Goal: Information Seeking & Learning: Understand process/instructions

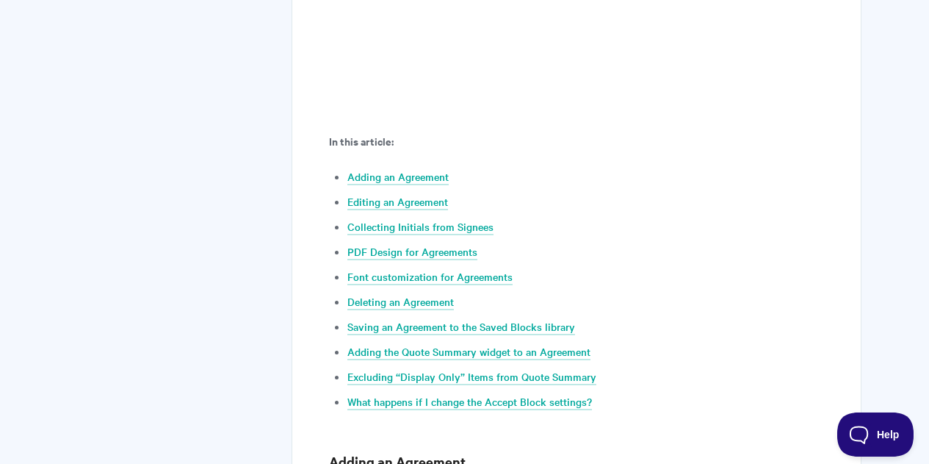
scroll to position [701, 0]
click at [433, 220] on link "Collecting Initials from Signees" at bounding box center [421, 226] width 146 height 16
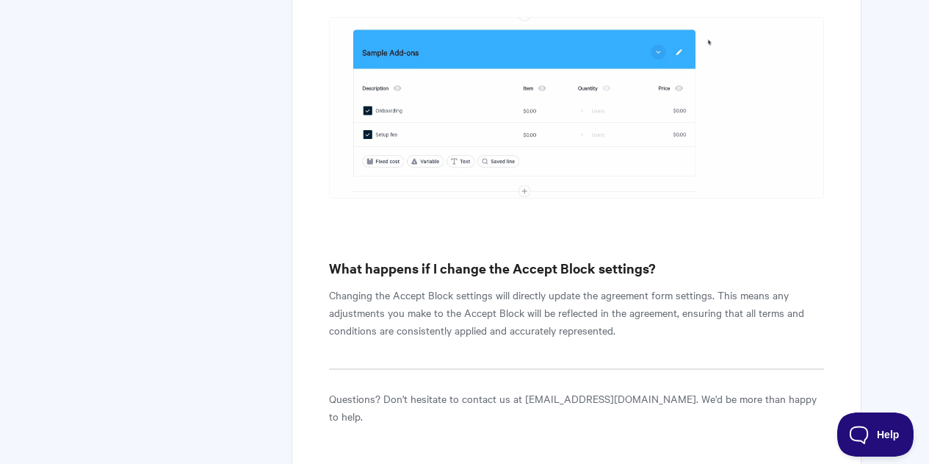
scroll to position [11765, 0]
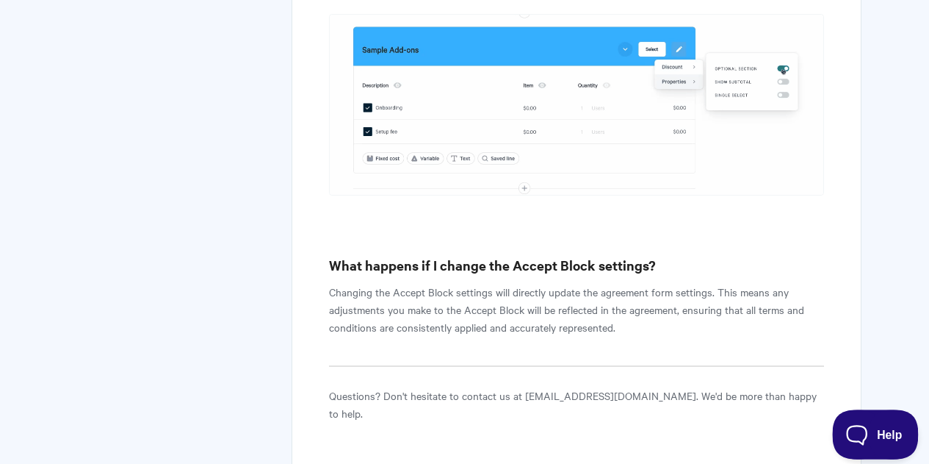
click at [871, 425] on button "Help" at bounding box center [870, 431] width 76 height 44
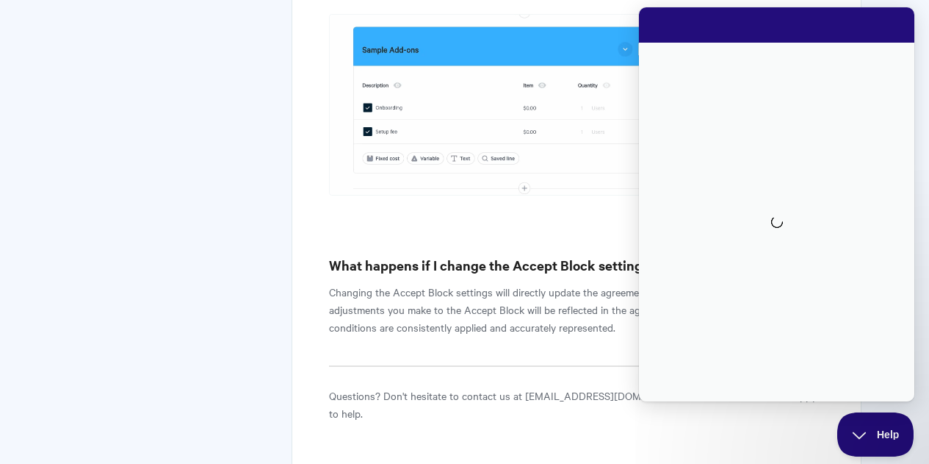
scroll to position [0, 0]
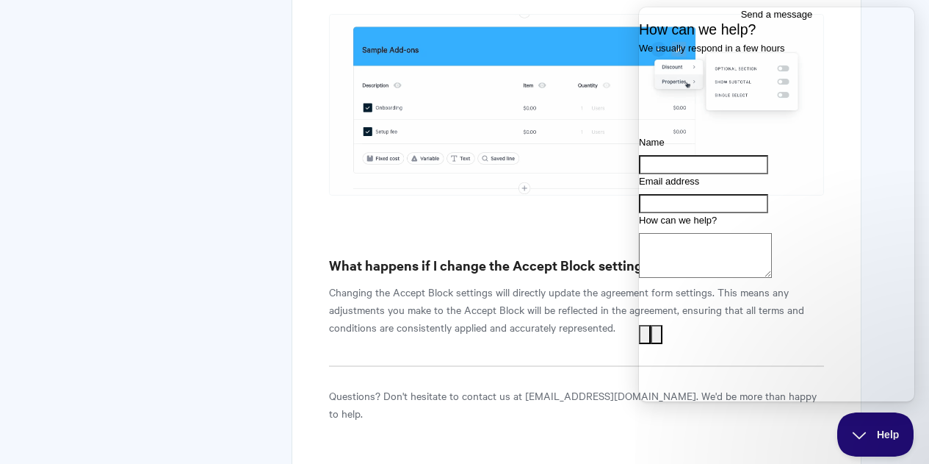
drag, startPoint x: 440, startPoint y: 361, endPoint x: 431, endPoint y: 317, distance: 45.1
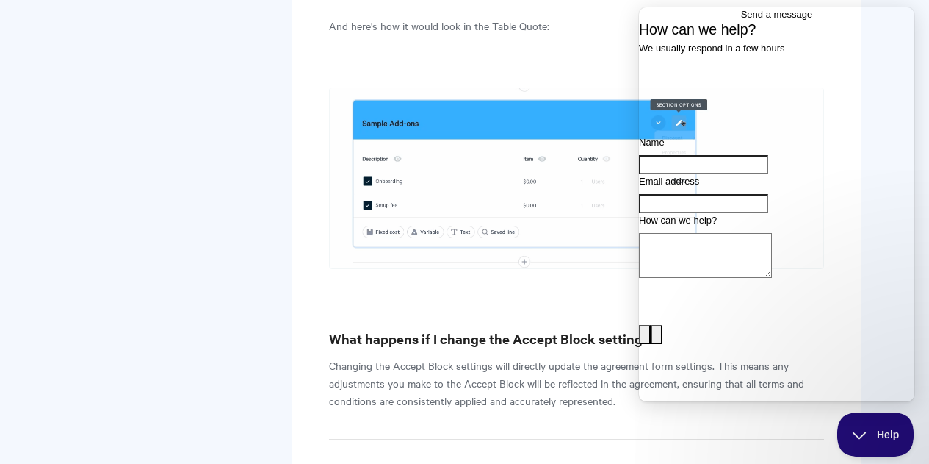
scroll to position [11544, 0]
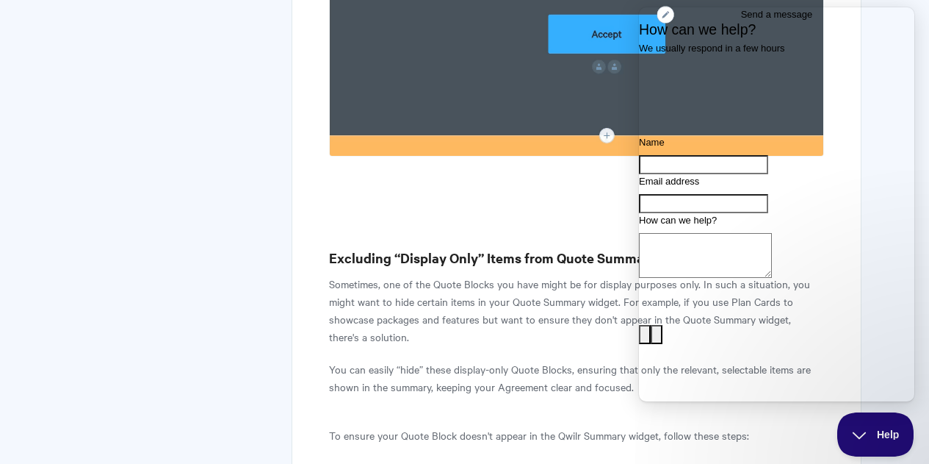
scroll to position [10222, 0]
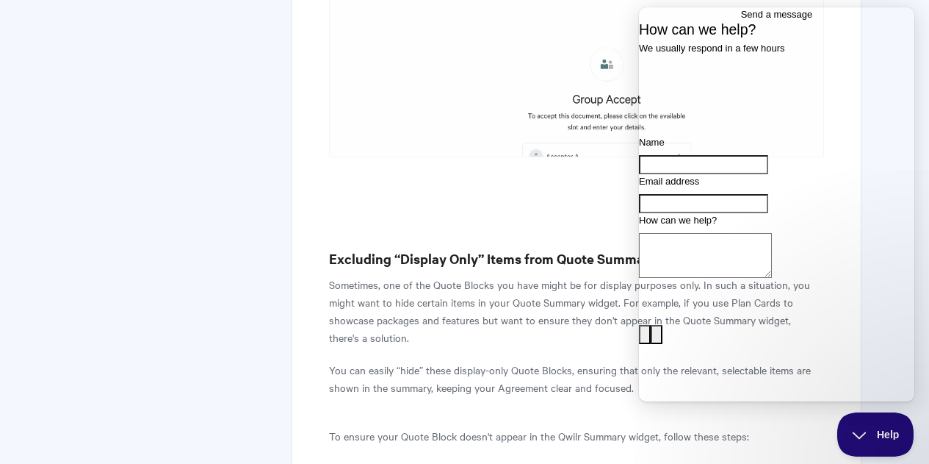
click at [550, 276] on p "Sometimes, one of the Quote Blocks you have might be for display purposes only.…" at bounding box center [576, 311] width 494 height 71
click at [802, 20] on span "Send a message" at bounding box center [777, 14] width 72 height 11
drag, startPoint x: 571, startPoint y: 62, endPoint x: 571, endPoint y: 96, distance: 33.8
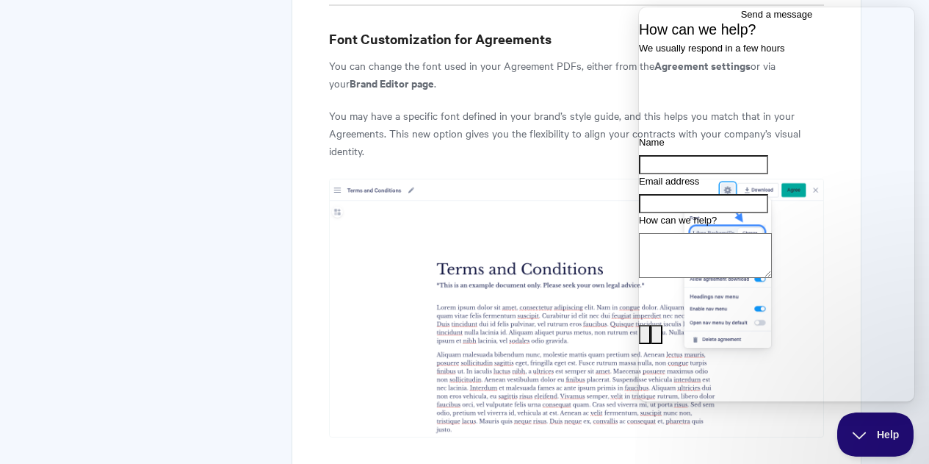
scroll to position [6769, 0]
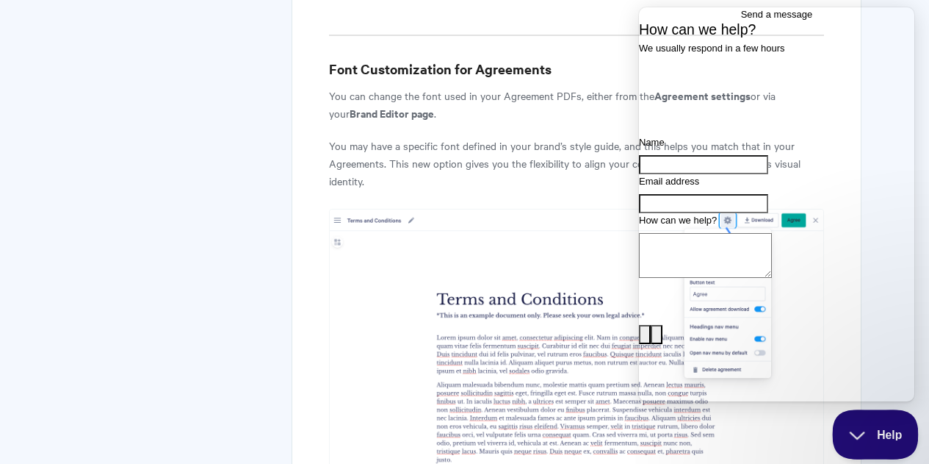
click at [874, 426] on span "Help" at bounding box center [870, 431] width 76 height 10
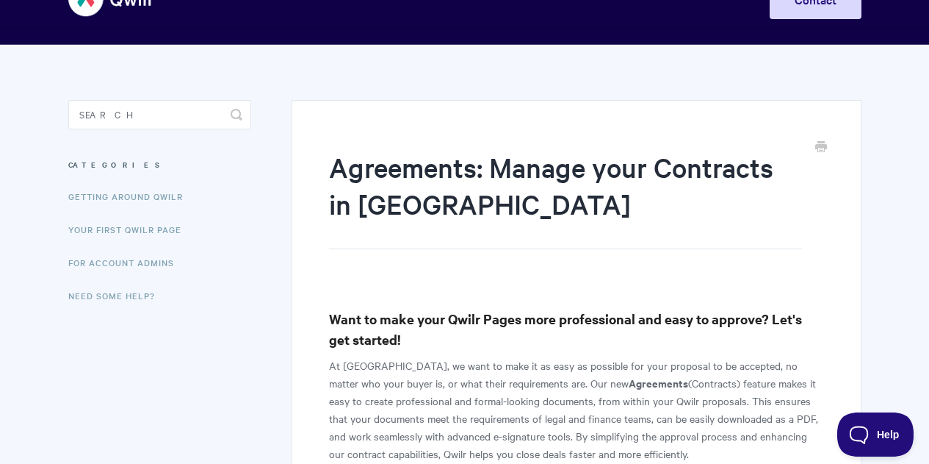
scroll to position [0, 0]
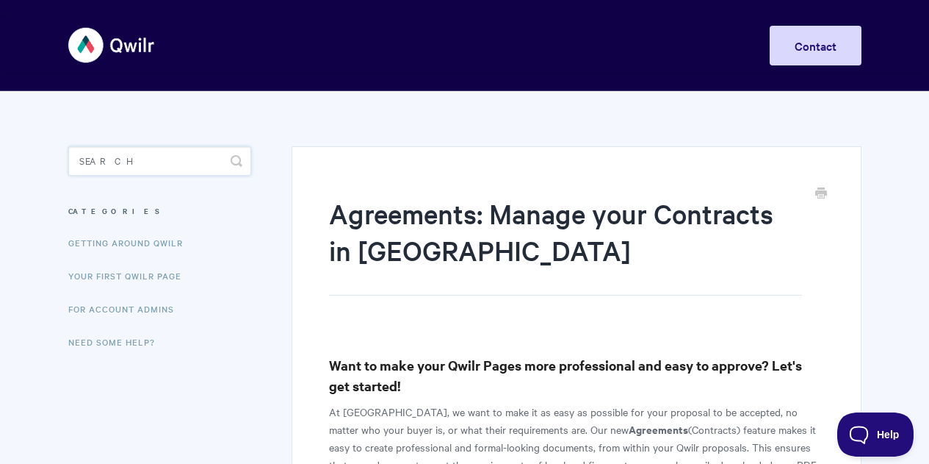
click at [106, 167] on input "Search" at bounding box center [159, 160] width 183 height 29
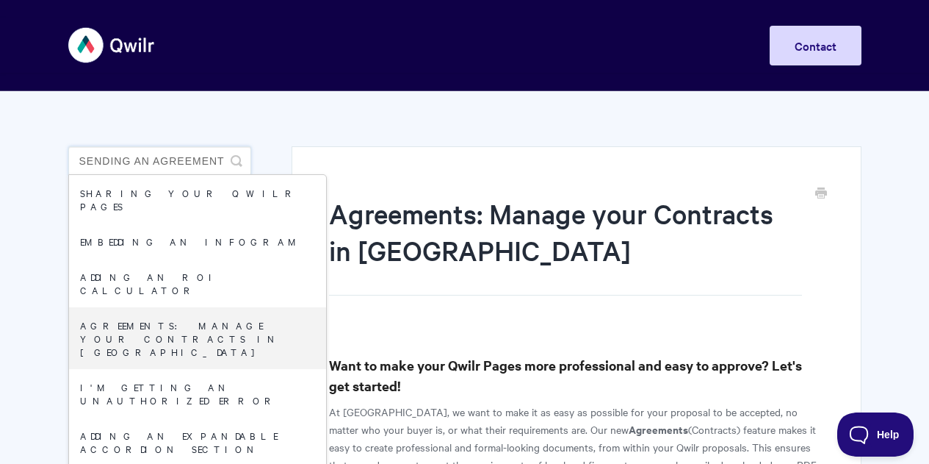
type input "sending an agreement"
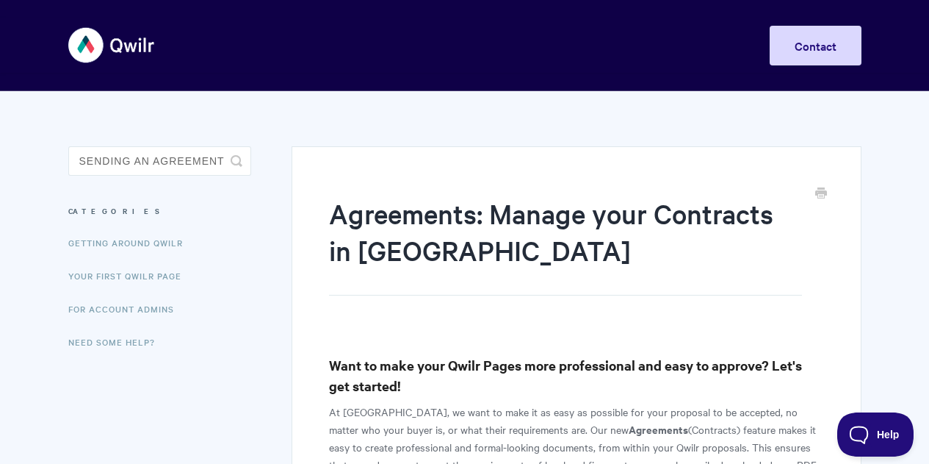
drag, startPoint x: 464, startPoint y: 380, endPoint x: 472, endPoint y: 373, distance: 9.9
click at [465, 379] on h3 "Want to make your Qwilr Pages more professional and easy to approve? Let's get …" at bounding box center [576, 375] width 494 height 41
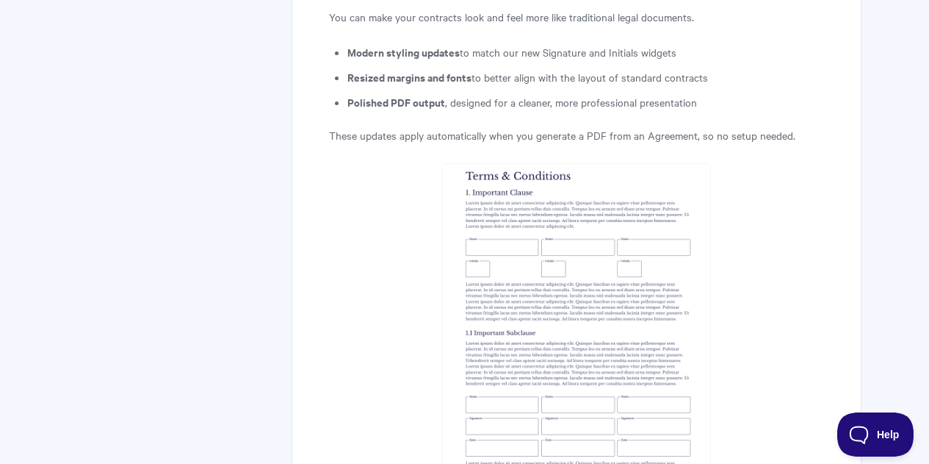
scroll to position [5657, 0]
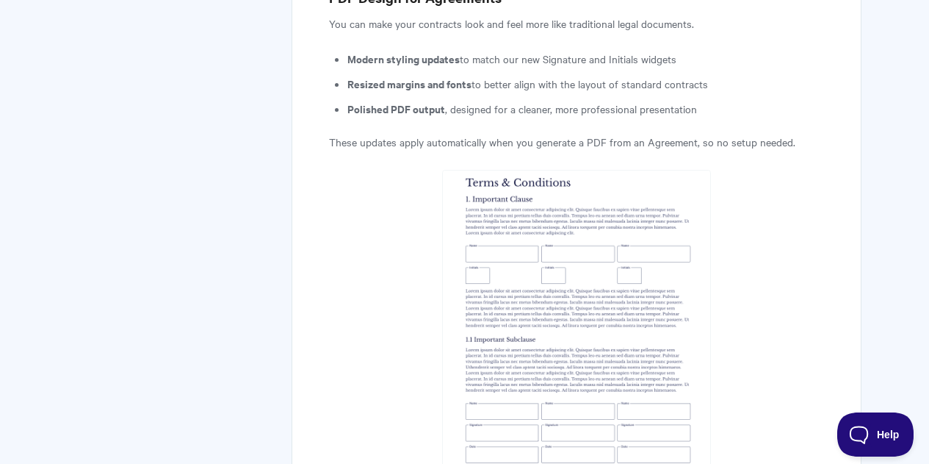
click at [543, 262] on img at bounding box center [576, 348] width 269 height 357
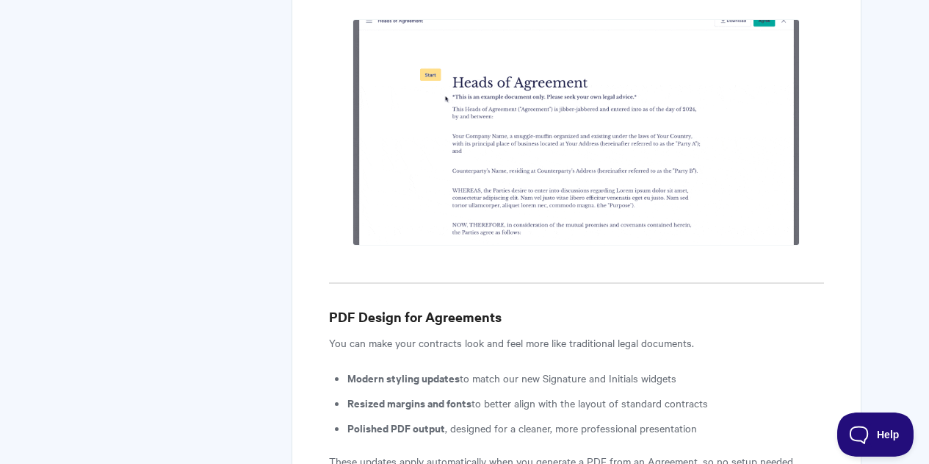
scroll to position [5363, 0]
